Goal: Communication & Community: Answer question/provide support

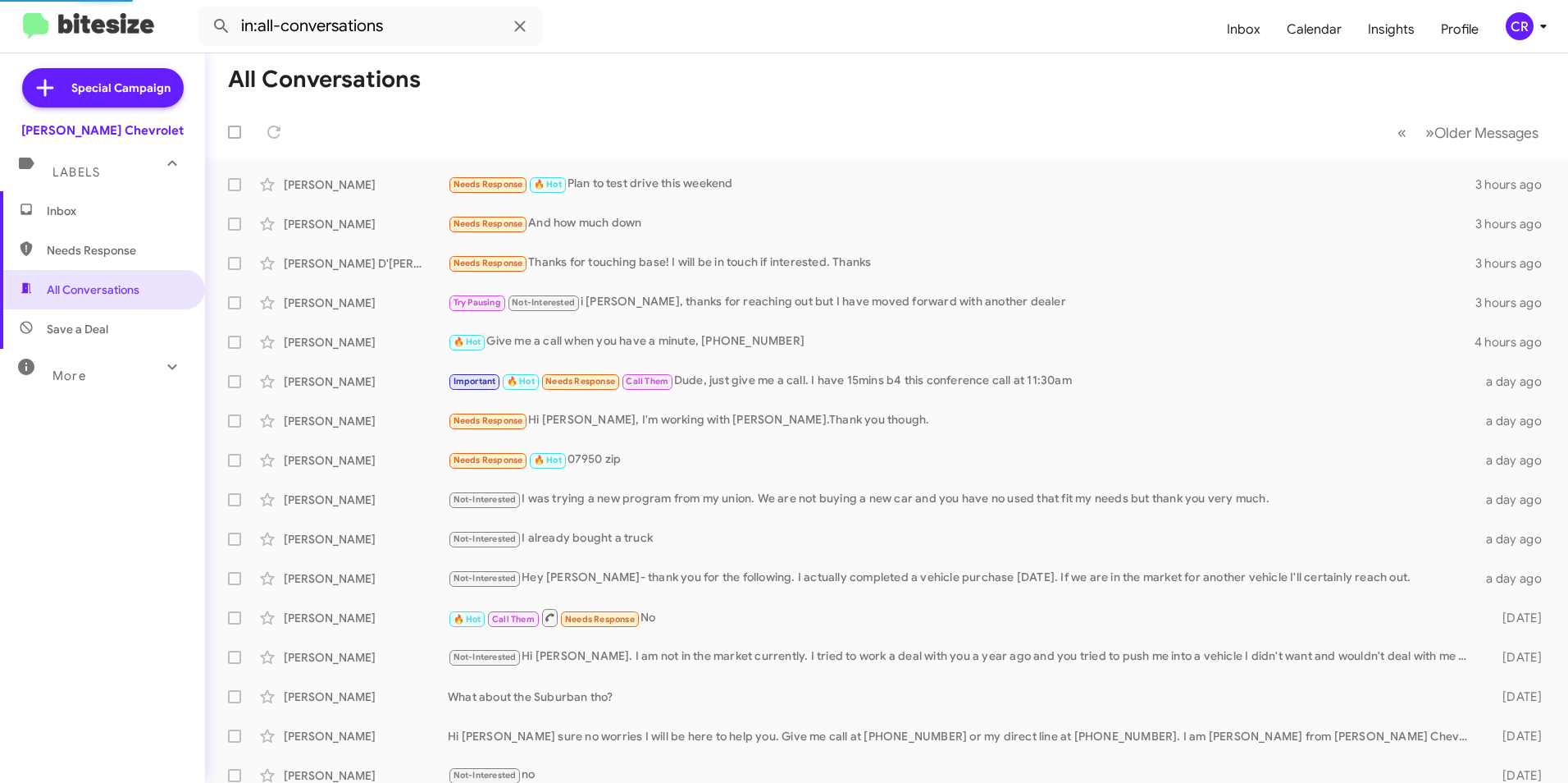
click at [124, 251] on span "Needs Response" at bounding box center [116, 250] width 139 height 16
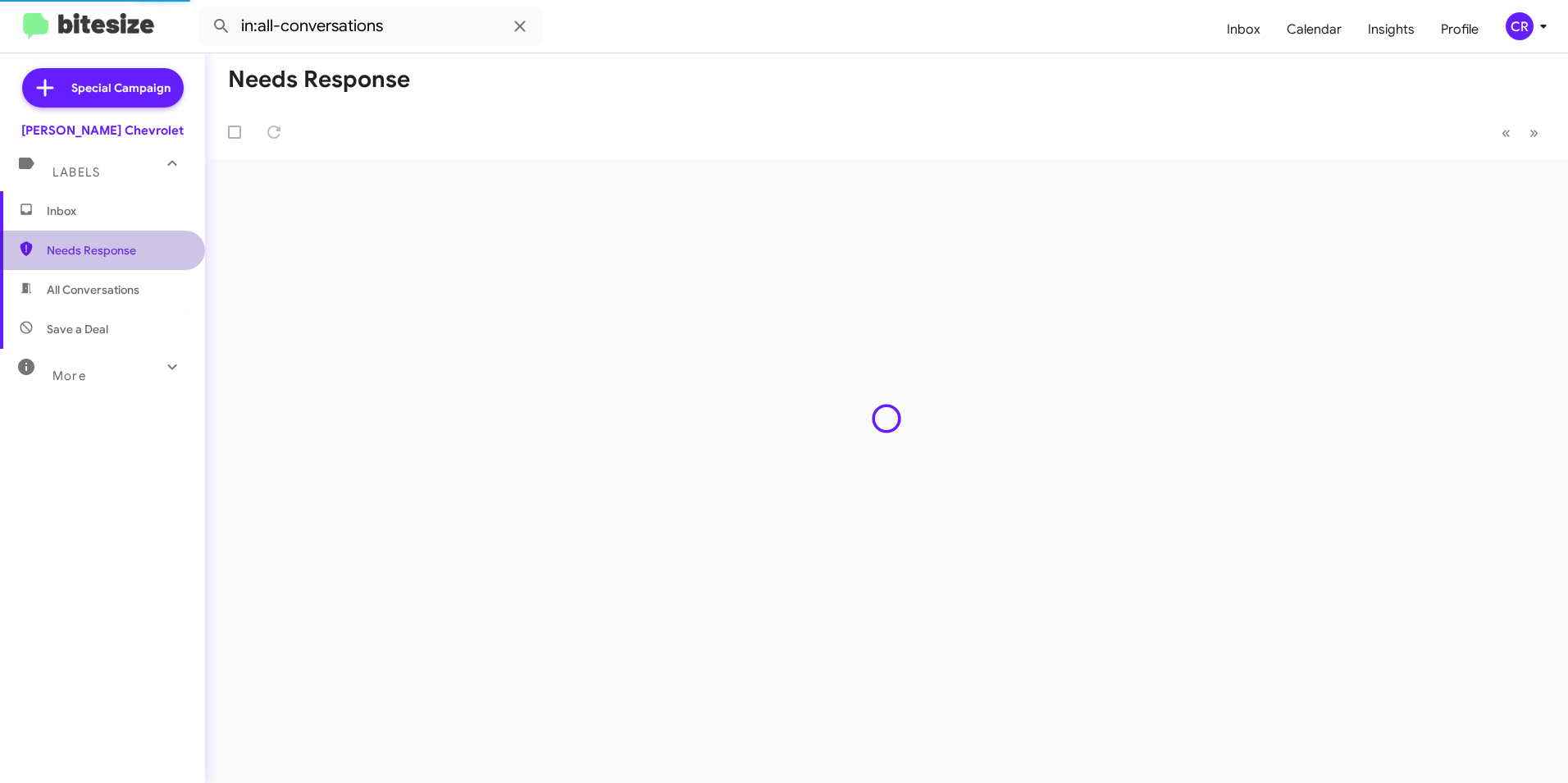
type input "in:needs-response"
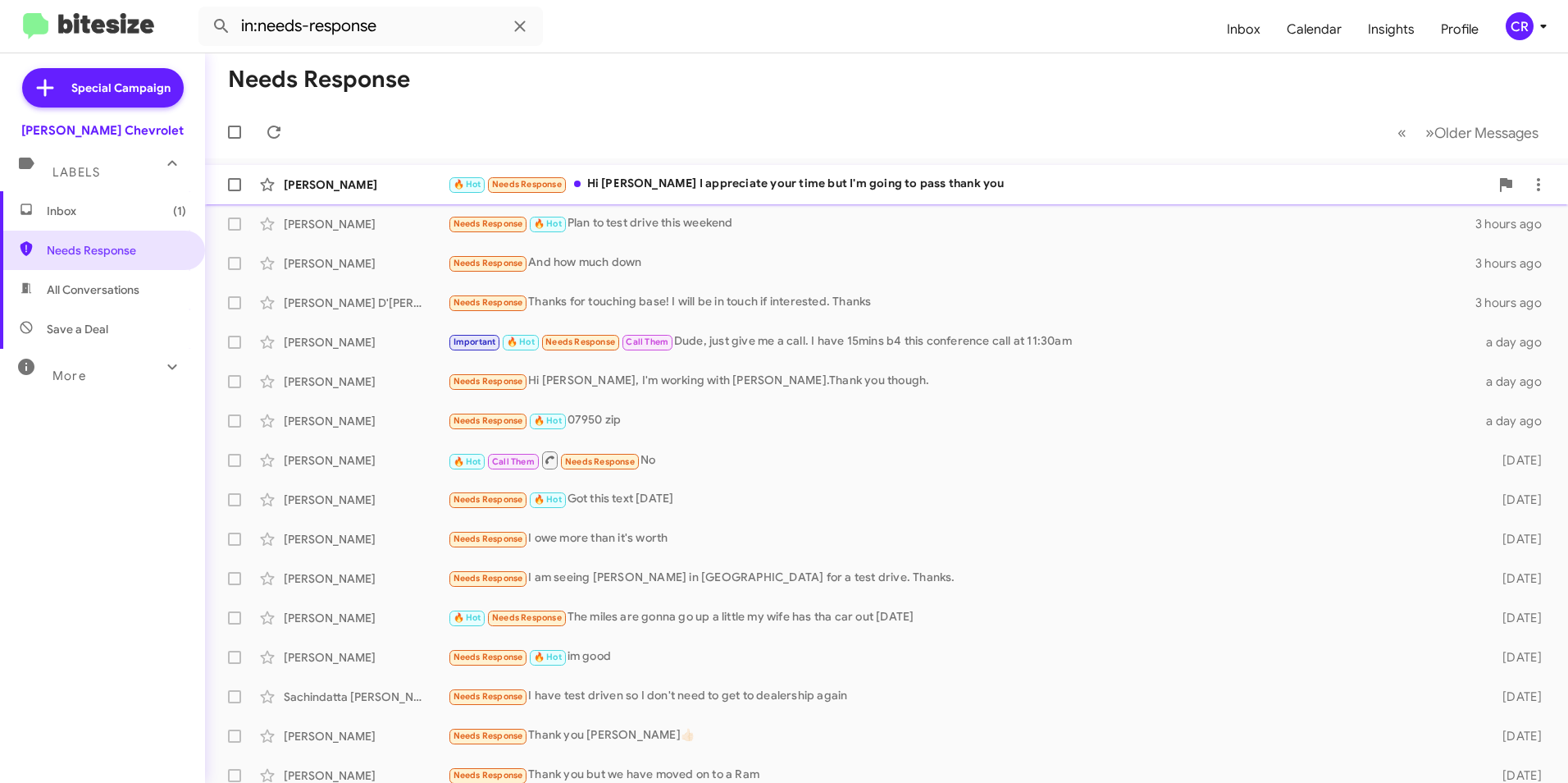
click at [673, 185] on div "🔥 Hot Needs Response Hi [PERSON_NAME] I appreciate your time but I'm going to p…" at bounding box center [968, 184] width 1041 height 19
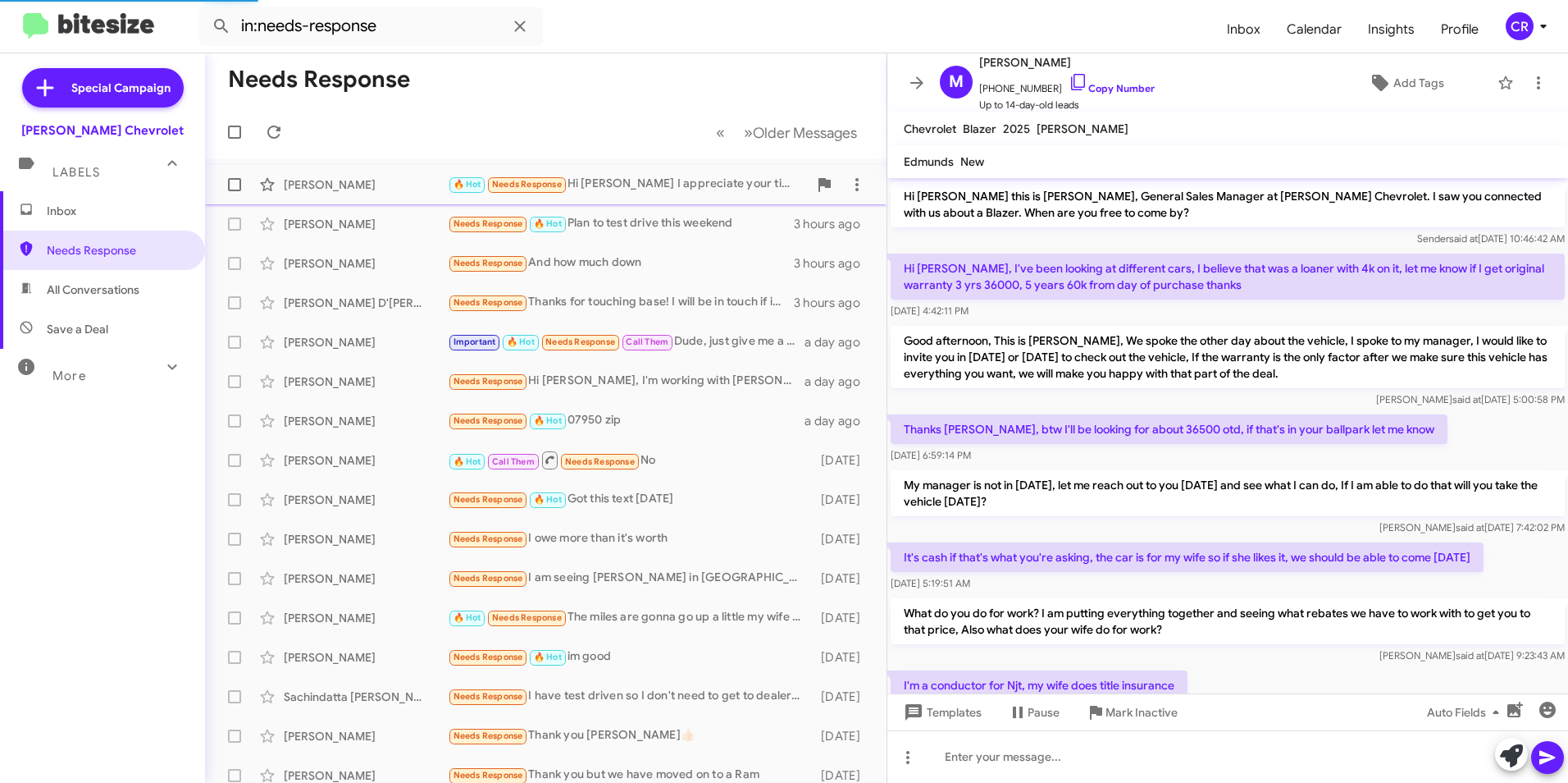
scroll to position [319, 0]
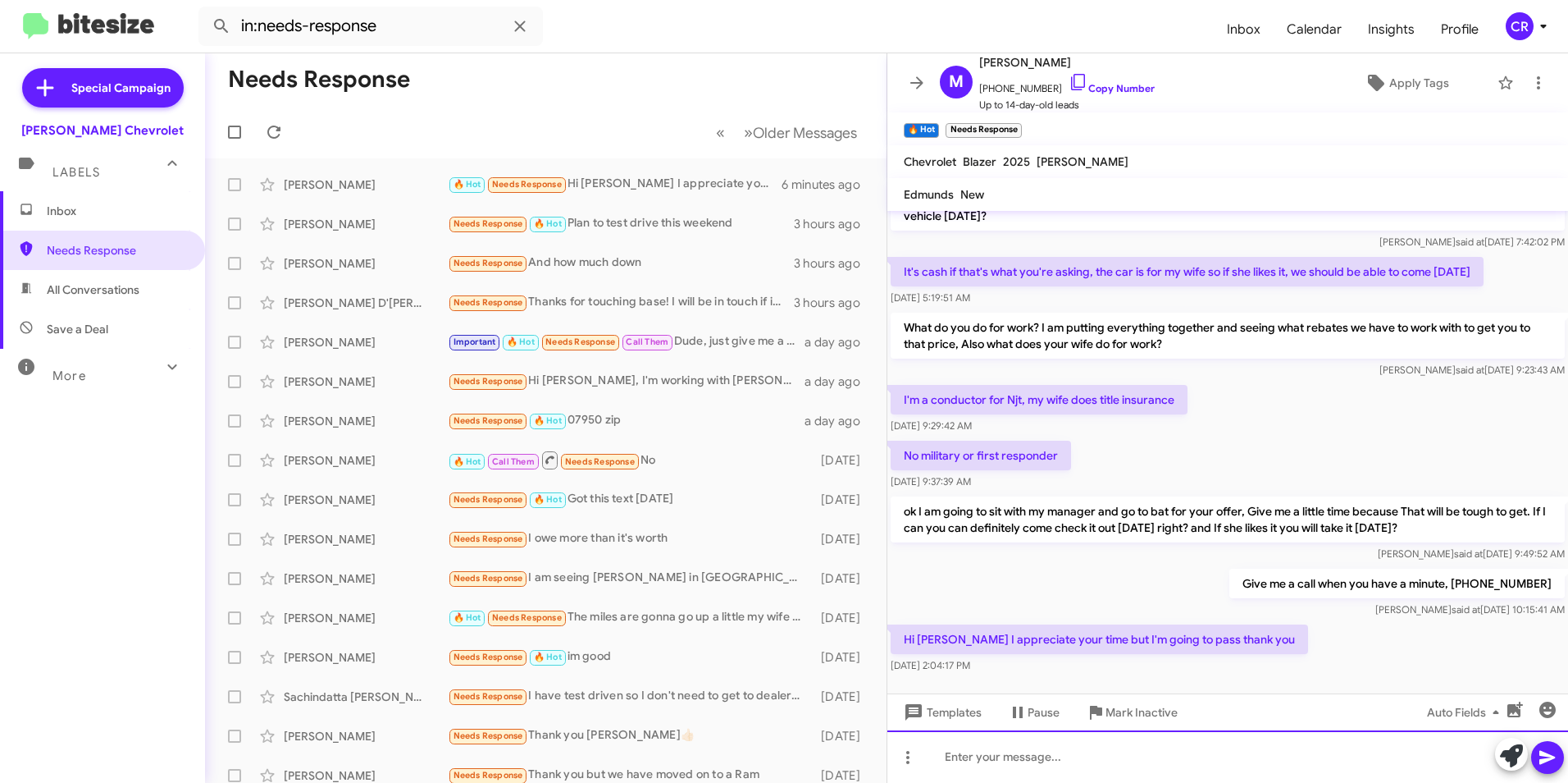
click at [990, 762] on div at bounding box center [1227, 757] width 681 height 53
click at [1542, 752] on icon at bounding box center [1547, 757] width 16 height 14
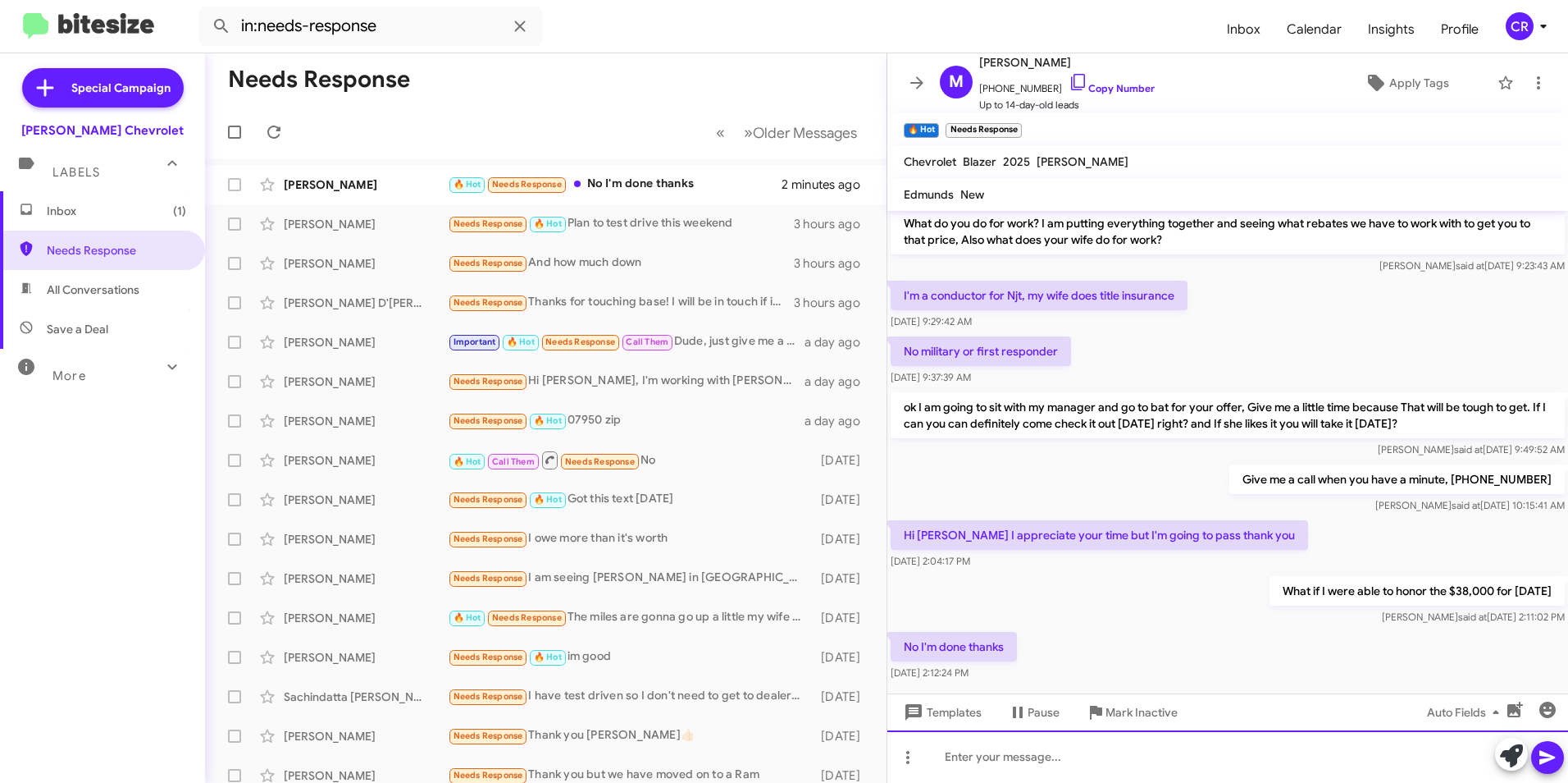
scroll to position [471, 0]
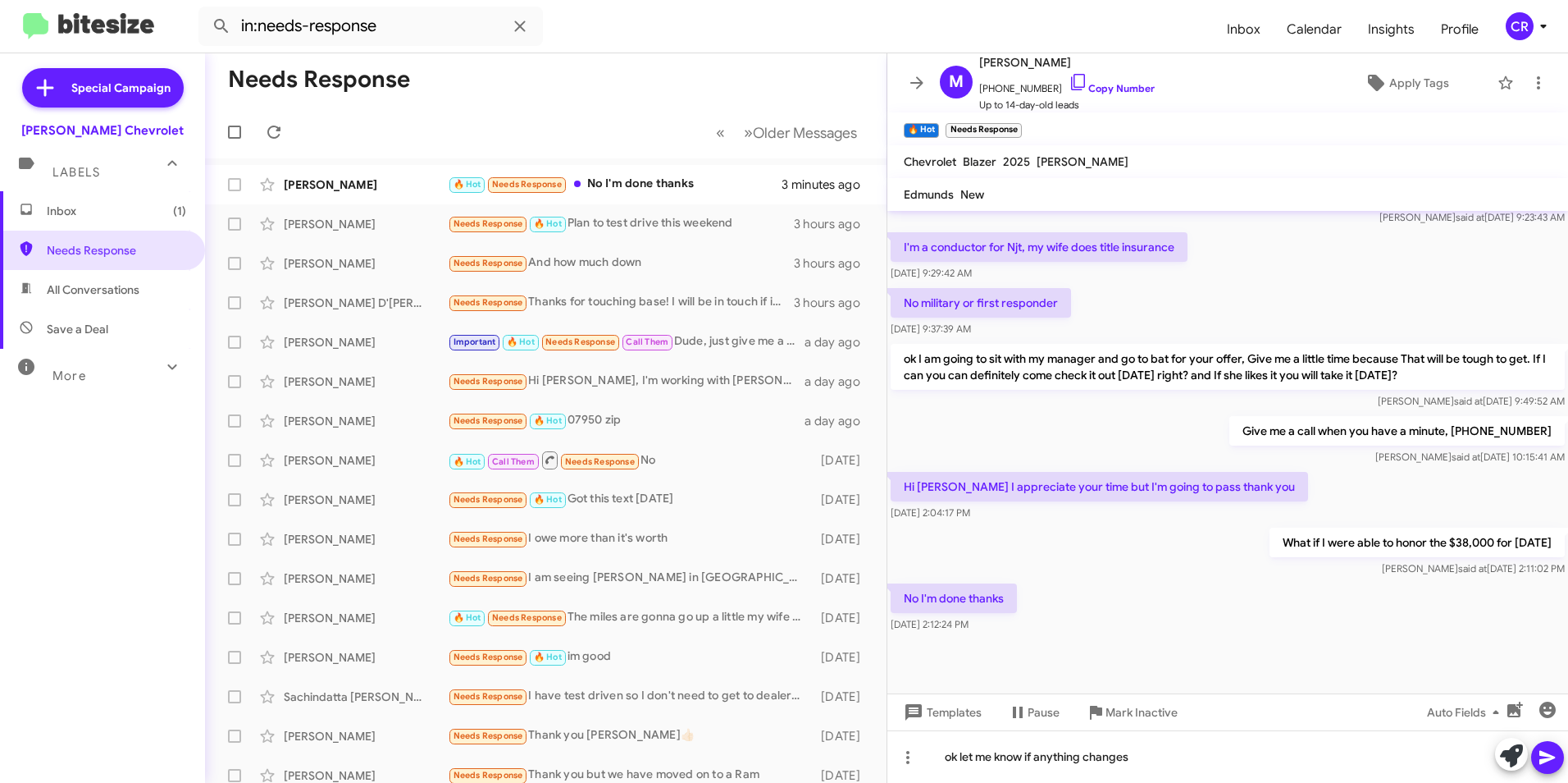
click at [1542, 753] on icon at bounding box center [1547, 757] width 16 height 14
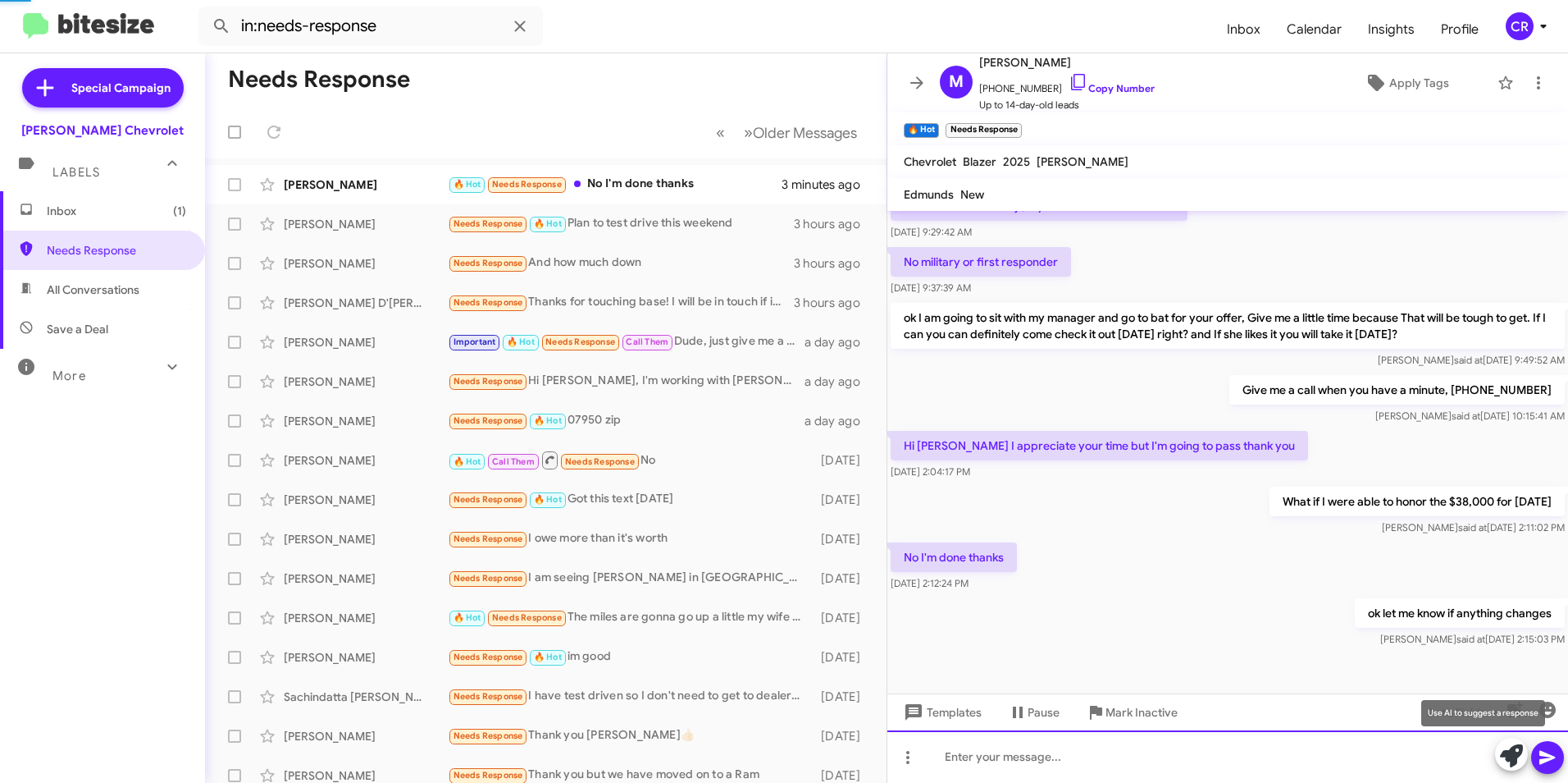
scroll to position [531, 0]
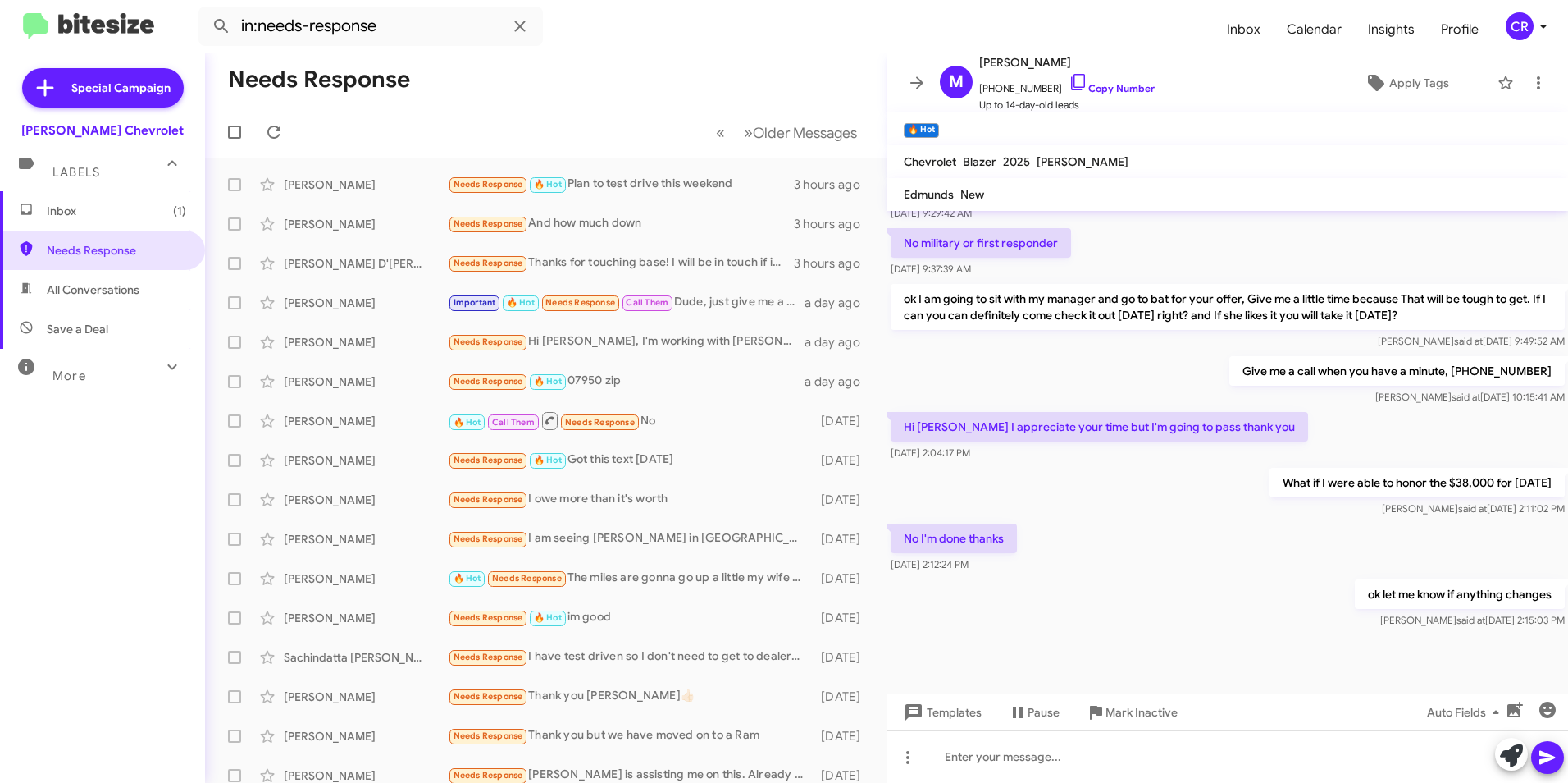
click at [62, 203] on span "Inbox (1)" at bounding box center [116, 211] width 139 height 16
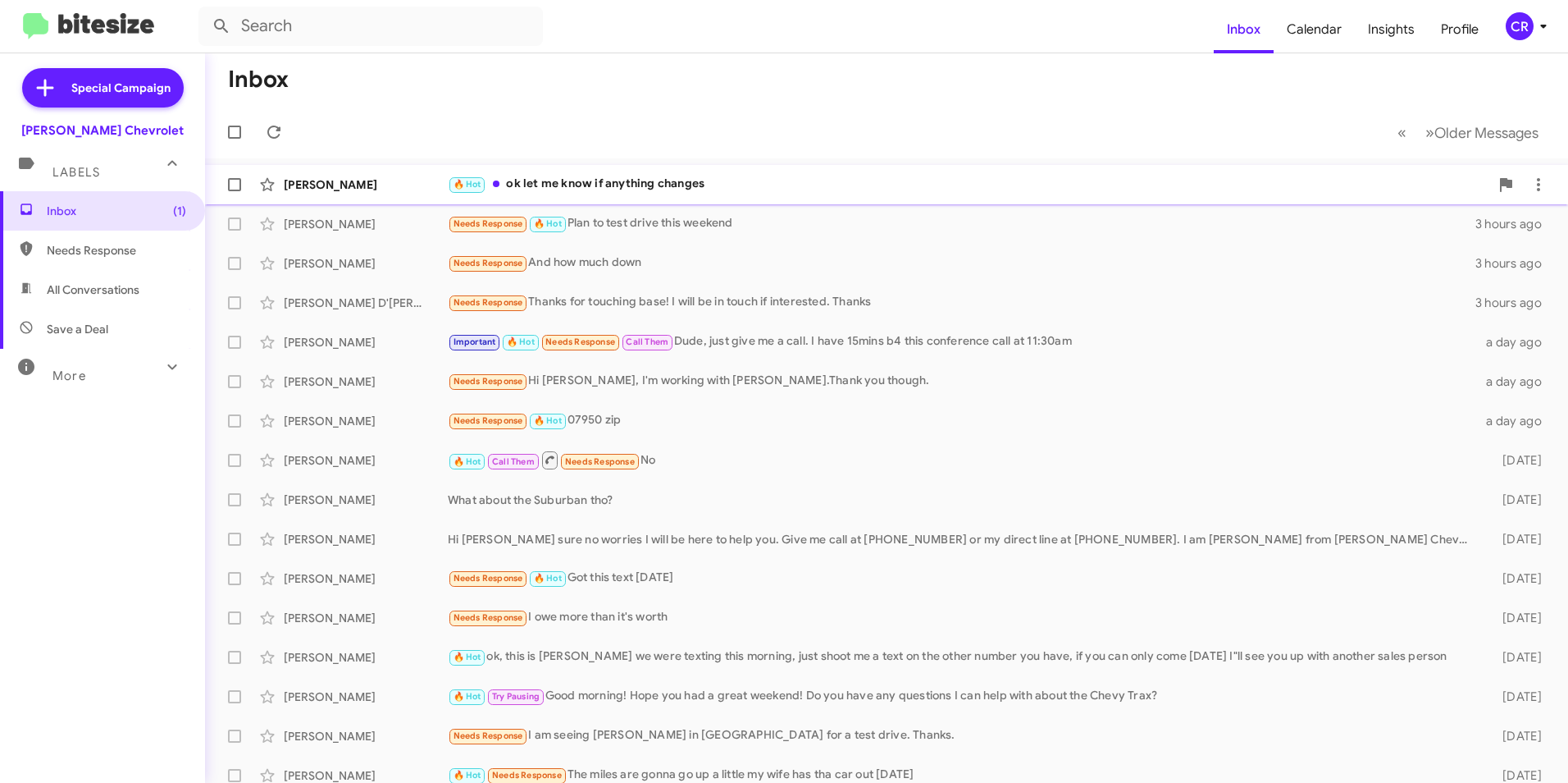
click at [620, 185] on div "🔥 Hot ok let me know if anything changes" at bounding box center [968, 184] width 1041 height 19
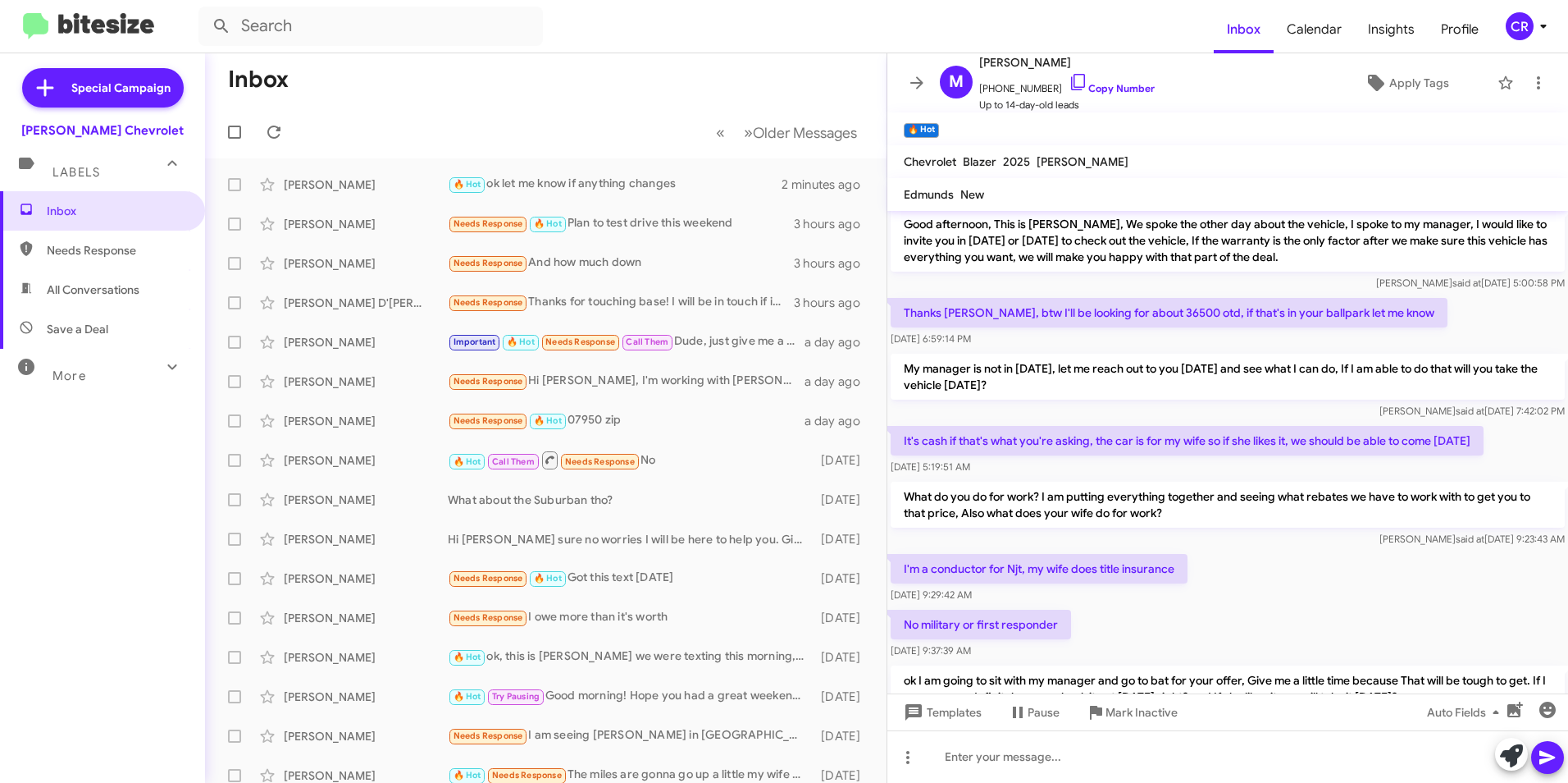
scroll to position [120, 0]
